Goal: Transaction & Acquisition: Purchase product/service

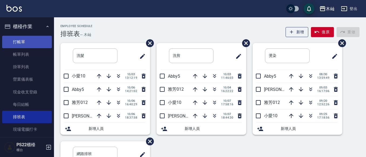
click at [12, 38] on link "打帳單" at bounding box center [27, 42] width 50 height 12
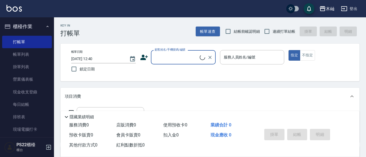
click at [181, 58] on input "顧客姓名/手機號碼/編號" at bounding box center [176, 56] width 46 height 9
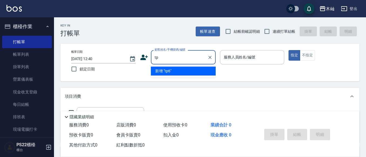
type input "t"
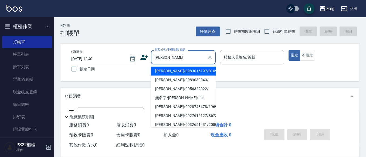
click at [182, 70] on li "[PERSON_NAME]/0983015197/810901" at bounding box center [183, 70] width 65 height 9
type input "[PERSON_NAME]/0983015197/810901"
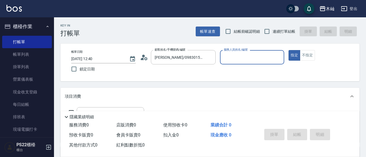
type input "Abby-5"
click at [233, 54] on input "Abby-5" at bounding box center [249, 56] width 52 height 9
click at [153, 75] on div "帳單日期 [DATE] 12:40 鎖定日期 顧客姓名/手機號碼/編號 [PERSON_NAME]/0983015197/810901 顧客姓名/手機號碼/編…" at bounding box center [210, 63] width 299 height 38
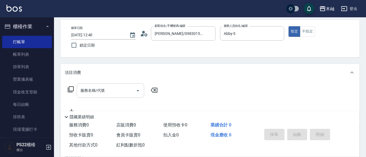
scroll to position [27, 0]
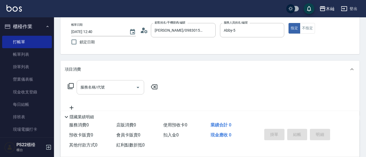
click at [118, 91] on input "服務名稱/代號" at bounding box center [106, 86] width 55 height 9
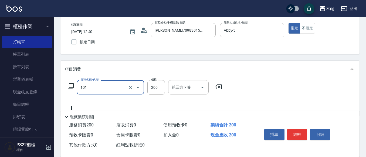
type input "洗髮(101)"
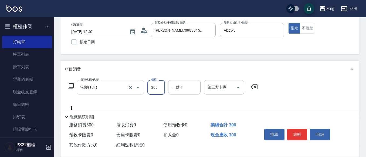
type input "300"
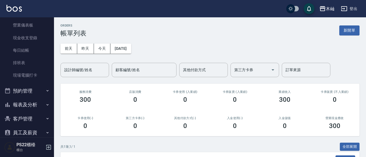
scroll to position [81, 0]
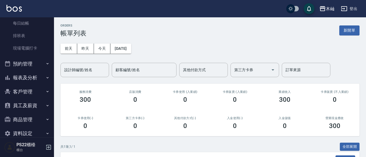
click at [29, 75] on button "報表及分析" at bounding box center [27, 78] width 50 height 14
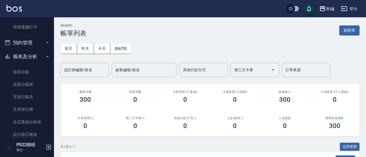
scroll to position [135, 0]
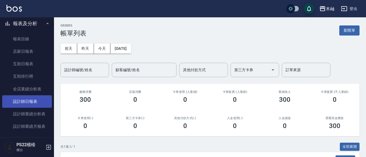
click at [31, 98] on link "設計師日報表" at bounding box center [27, 101] width 50 height 12
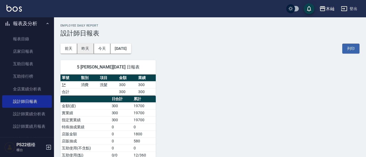
click at [82, 46] on button "昨天" at bounding box center [85, 49] width 17 height 10
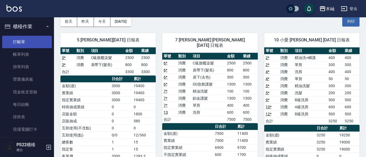
click at [34, 44] on link "打帳單" at bounding box center [27, 42] width 50 height 12
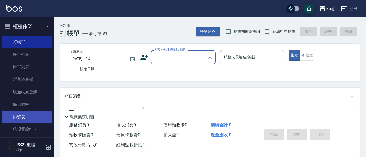
click at [32, 115] on link "排班表" at bounding box center [27, 117] width 50 height 12
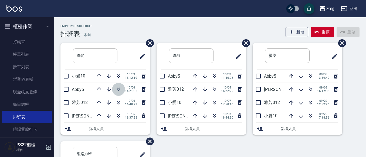
click at [115, 89] on icon "button" at bounding box center [118, 89] width 6 height 6
